Goal: Find specific page/section: Find specific page/section

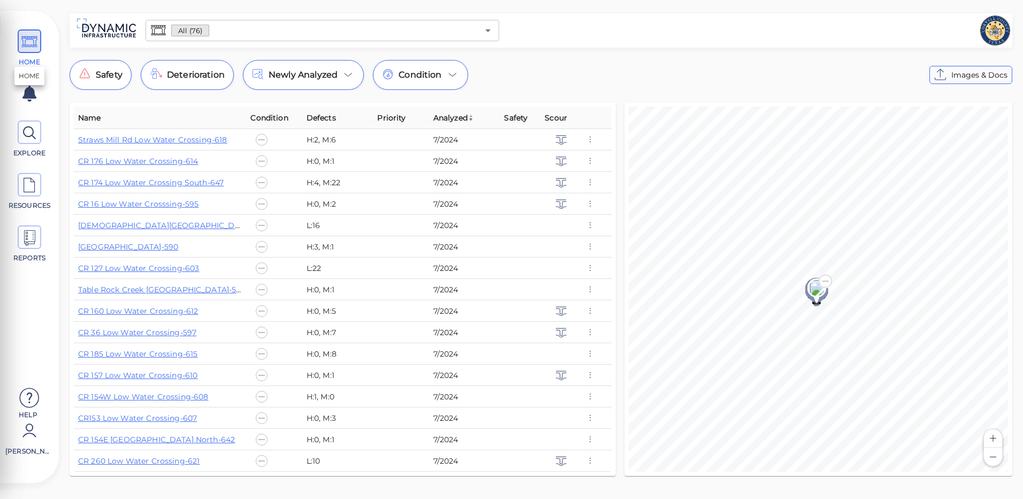
click at [34, 51] on icon at bounding box center [29, 42] width 16 height 24
click at [18, 135] on span at bounding box center [30, 132] width 24 height 24
click at [32, 179] on icon at bounding box center [29, 185] width 16 height 24
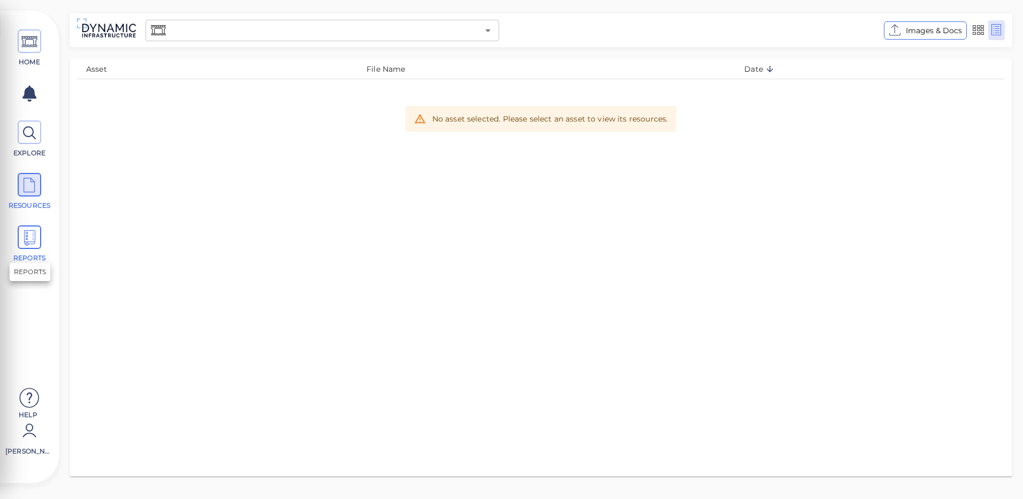
click at [30, 235] on icon at bounding box center [29, 238] width 16 height 24
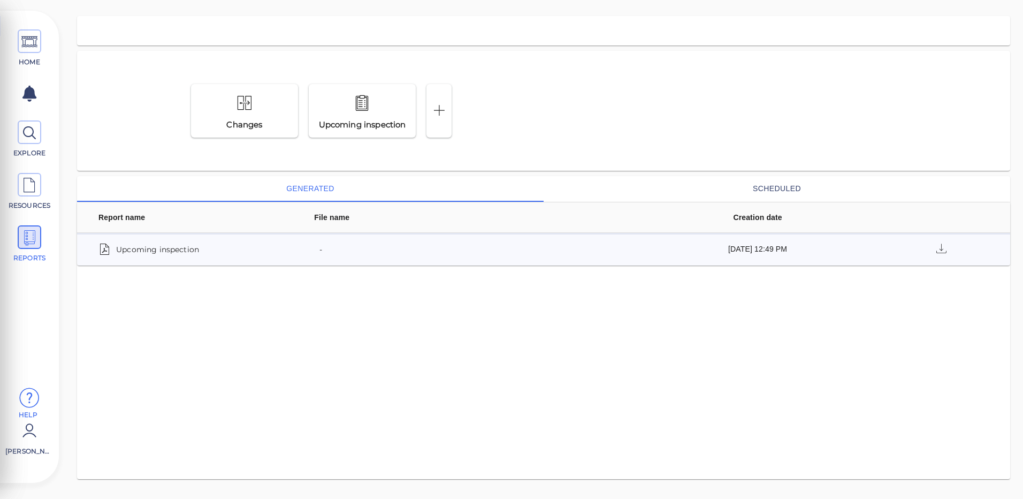
click at [34, 394] on icon at bounding box center [29, 398] width 21 height 32
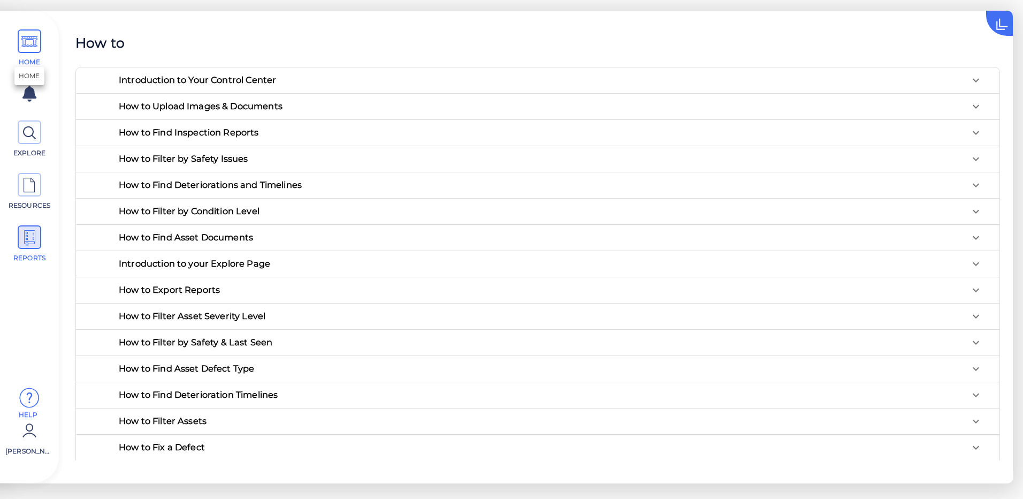
click at [27, 30] on icon at bounding box center [29, 42] width 16 height 24
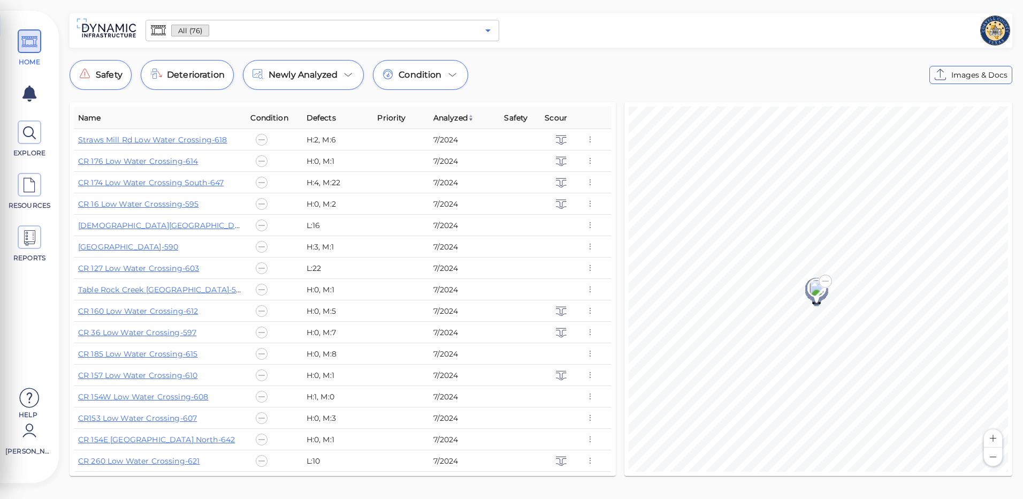
click at [486, 31] on icon "Open" at bounding box center [487, 30] width 13 height 13
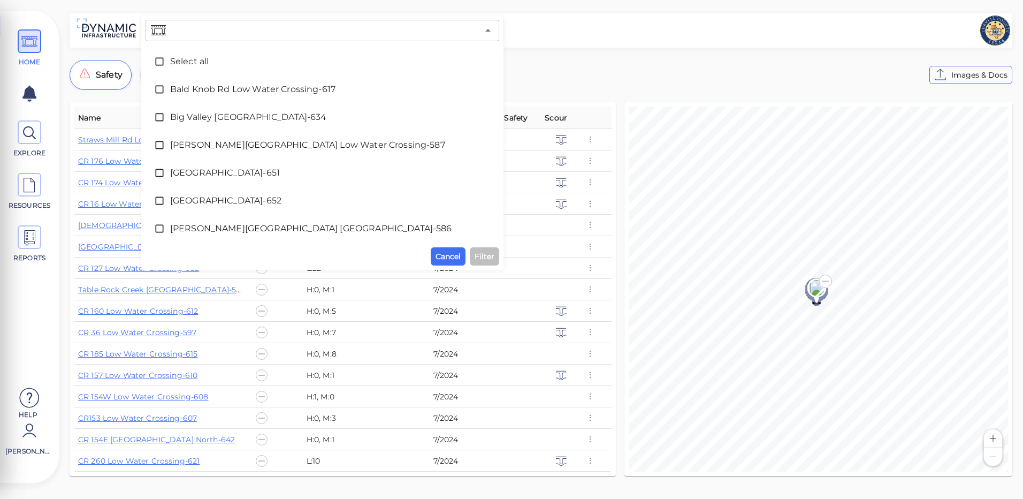
click at [545, 18] on div at bounding box center [756, 31] width 507 height 30
click at [544, 33] on div at bounding box center [756, 31] width 507 height 30
click at [486, 30] on icon "Close" at bounding box center [487, 30] width 5 height 3
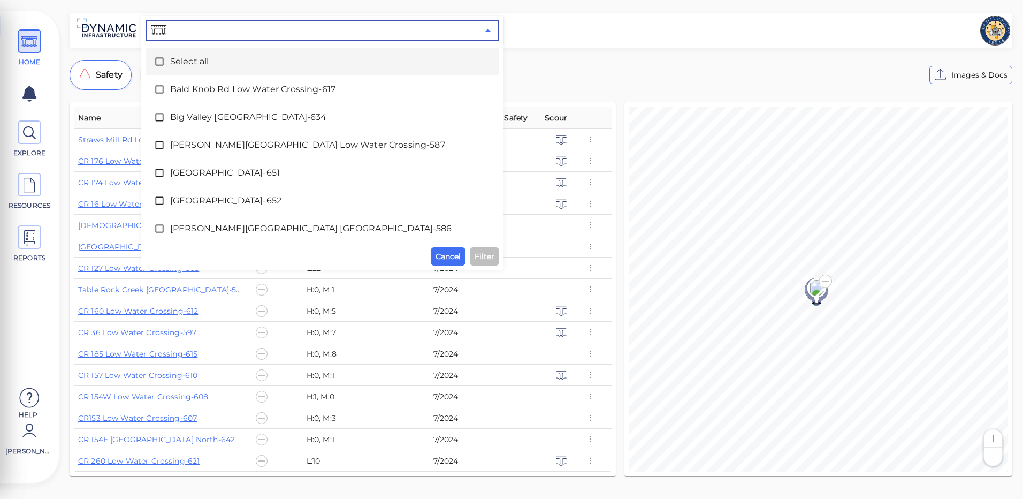
click at [486, 30] on icon "Close" at bounding box center [487, 30] width 13 height 13
click at [522, 24] on div at bounding box center [756, 31] width 507 height 30
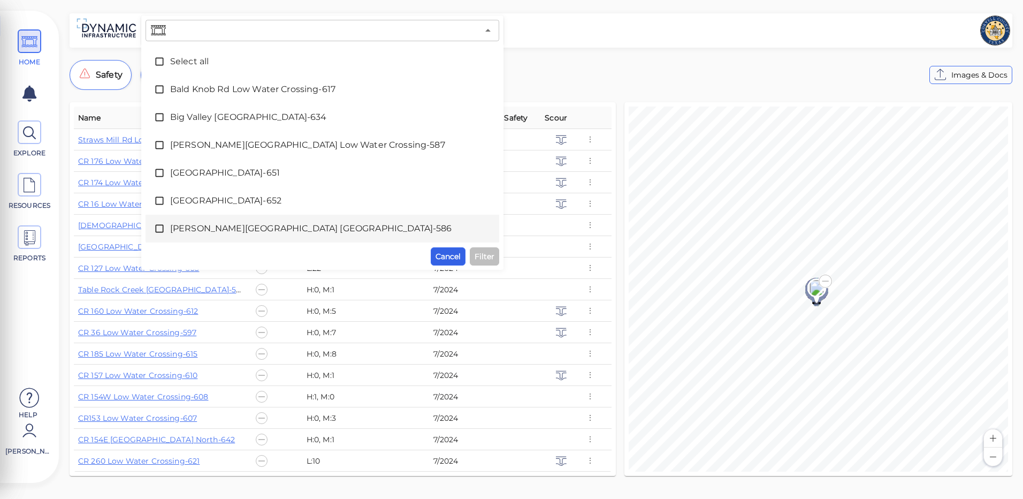
click at [446, 256] on span "Cancel" at bounding box center [447, 256] width 25 height 13
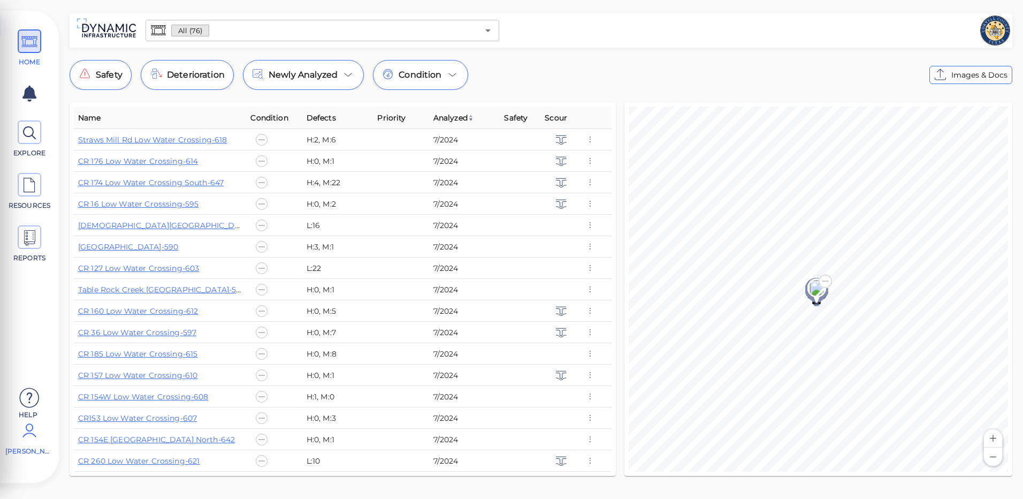
click at [25, 450] on span "[PERSON_NAME]" at bounding box center [27, 451] width 45 height 10
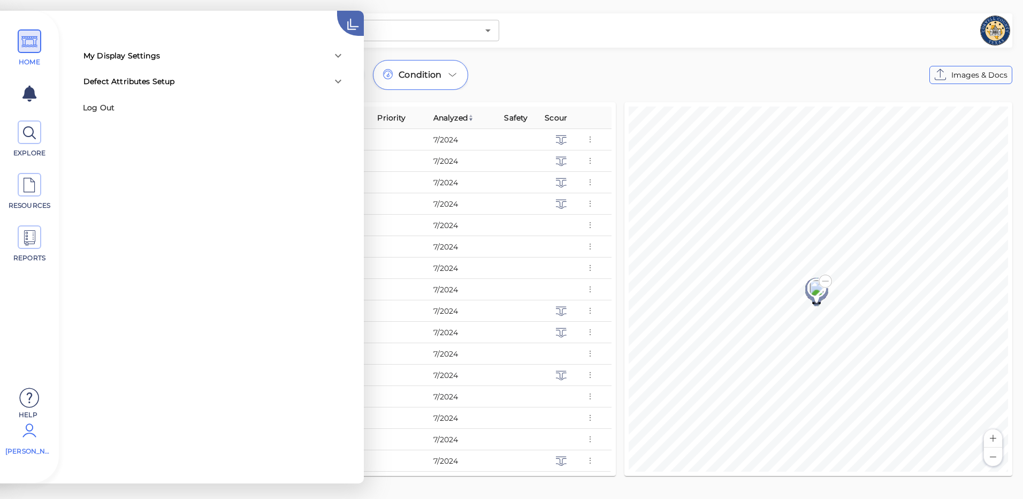
click at [353, 22] on icon at bounding box center [364, 13] width 54 height 54
